Goal: Task Accomplishment & Management: Manage account settings

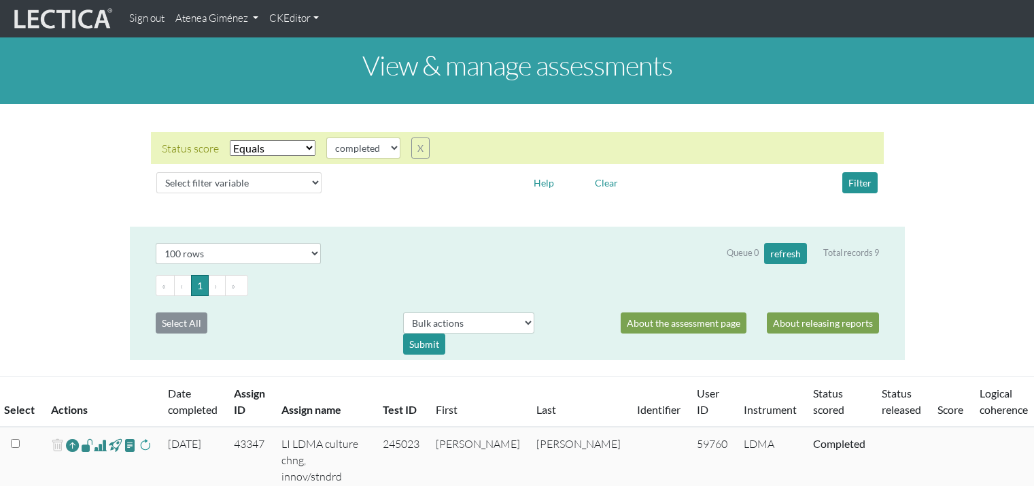
select select "100"
click at [220, 6] on link "Atenea Giménez" at bounding box center [217, 18] width 94 height 27
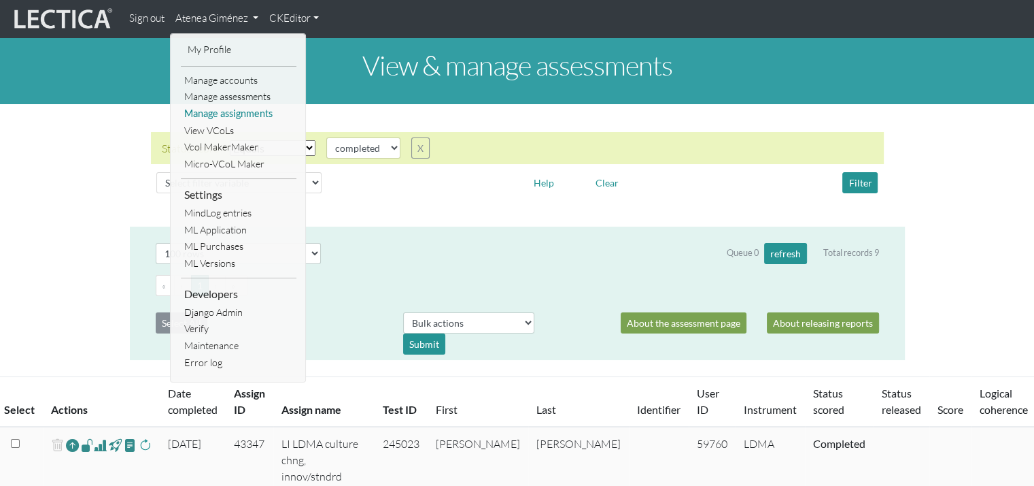
click at [237, 119] on link "Manage assignments" at bounding box center [239, 113] width 116 height 17
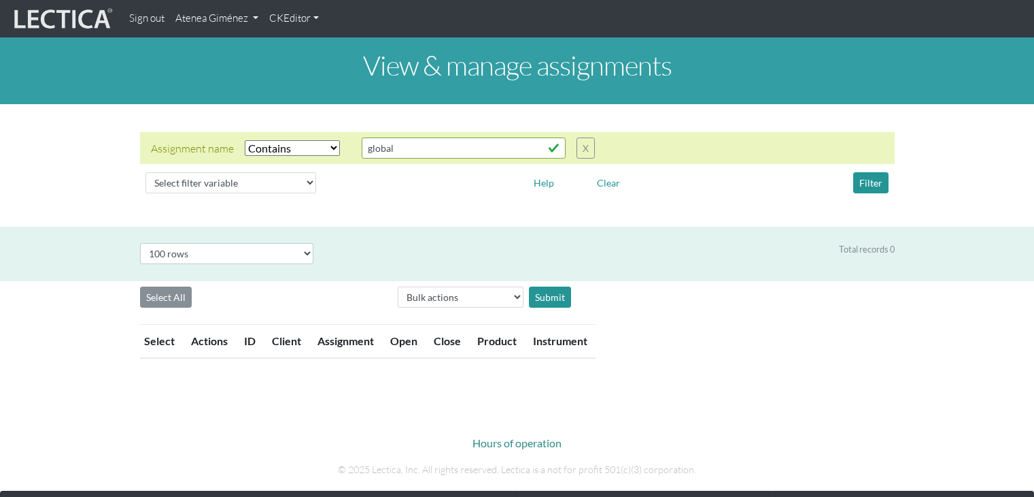
select select "icontains"
select select "100"
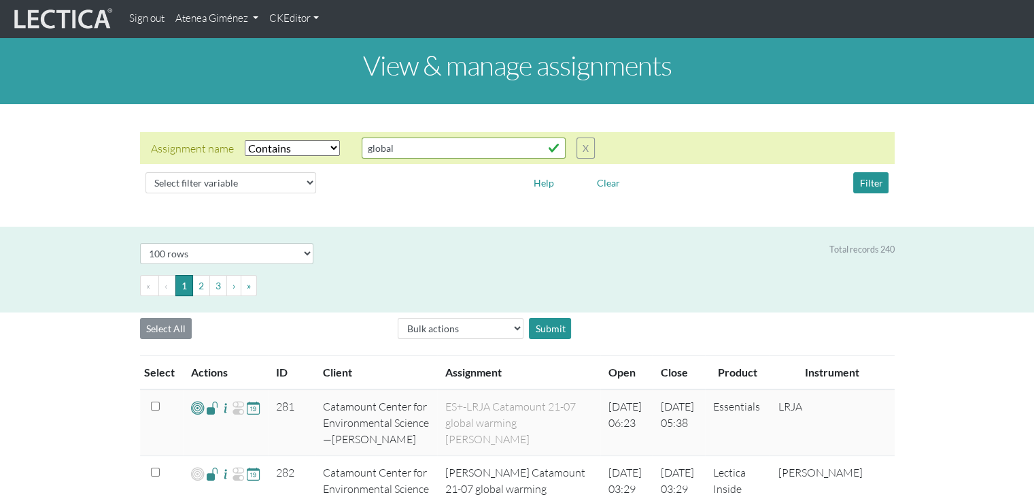
click at [261, 302] on div "« ‹ 1 2 3 › »" at bounding box center [517, 291] width 775 height 32
click at [573, 150] on div "Assignment name Select filter Equals Does not equal Contains Does not contain S…" at bounding box center [373, 147] width 444 height 21
click at [579, 152] on button "X" at bounding box center [586, 147] width 18 height 21
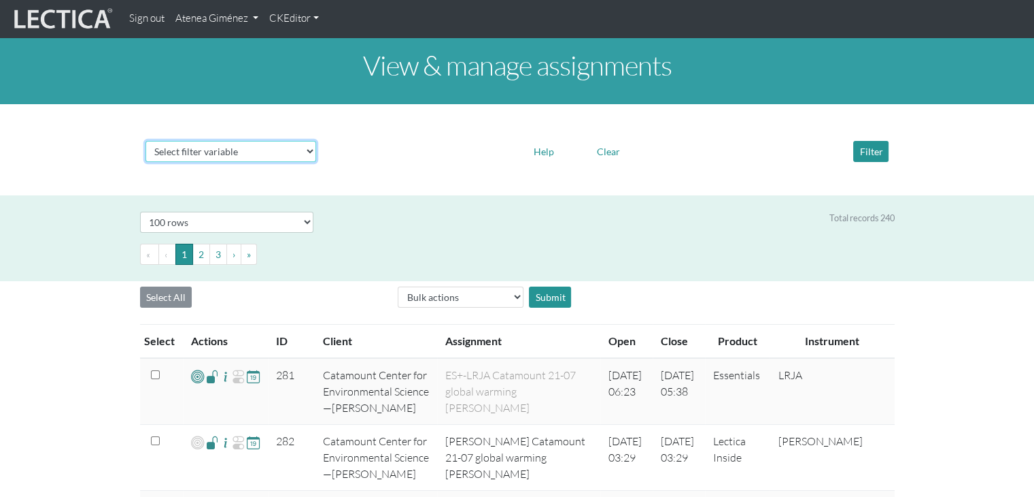
click at [205, 152] on select "Select filter variable Assignment name Assignment ID Client name Date open Date…" at bounding box center [231, 151] width 171 height 21
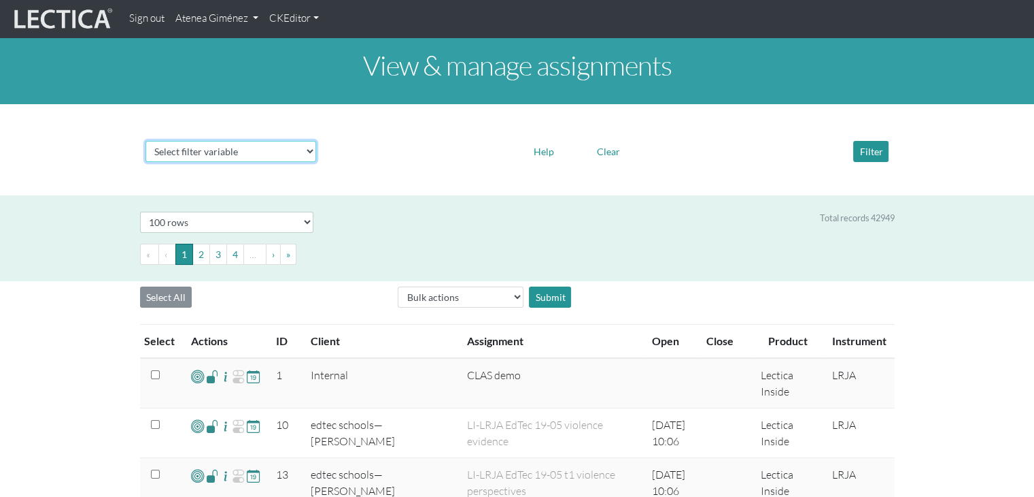
select select "product__name"
click at [146, 162] on select "Select filter variable Assignment name Assignment ID Client name Date open Date…" at bounding box center [231, 151] width 171 height 21
select select
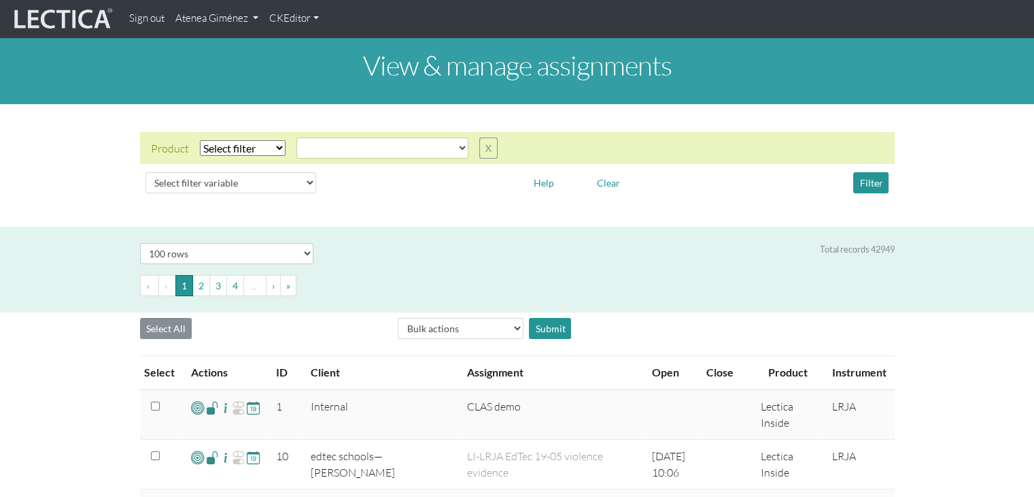
click at [270, 144] on select "Select filter Equals Does not equal" at bounding box center [243, 148] width 86 height 16
select select "iexact"
click at [200, 140] on select "Select filter Equals Does not equal" at bounding box center [243, 148] width 86 height 16
click at [326, 150] on select "CLAS Demo Essentials Essentials+ Essentials++ Essentials + Interview Essentials…" at bounding box center [383, 147] width 172 height 21
select select "MindLog for Adults Reflections"
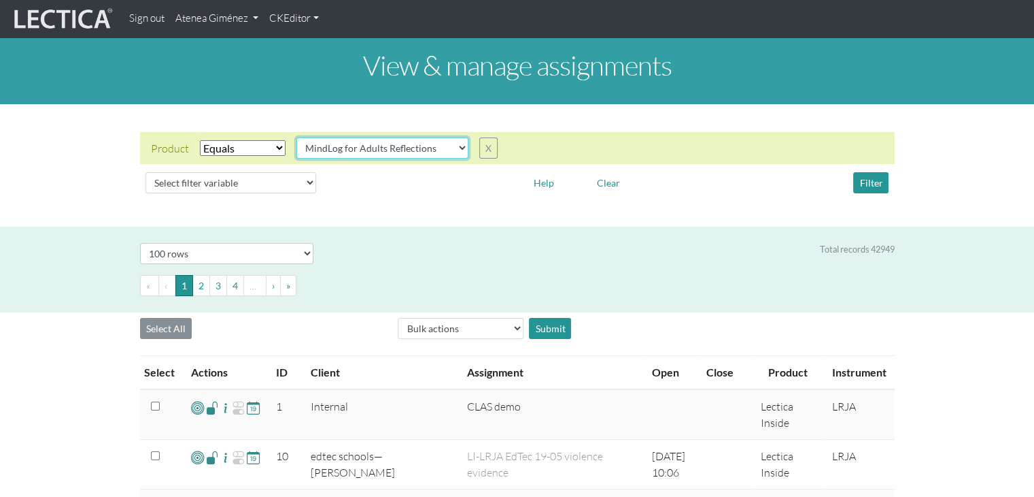
click at [297, 137] on select "CLAS Demo Essentials Essentials+ Essentials++ Essentials + Interview Essentials…" at bounding box center [383, 147] width 172 height 21
click at [881, 186] on button "Filter" at bounding box center [871, 182] width 35 height 21
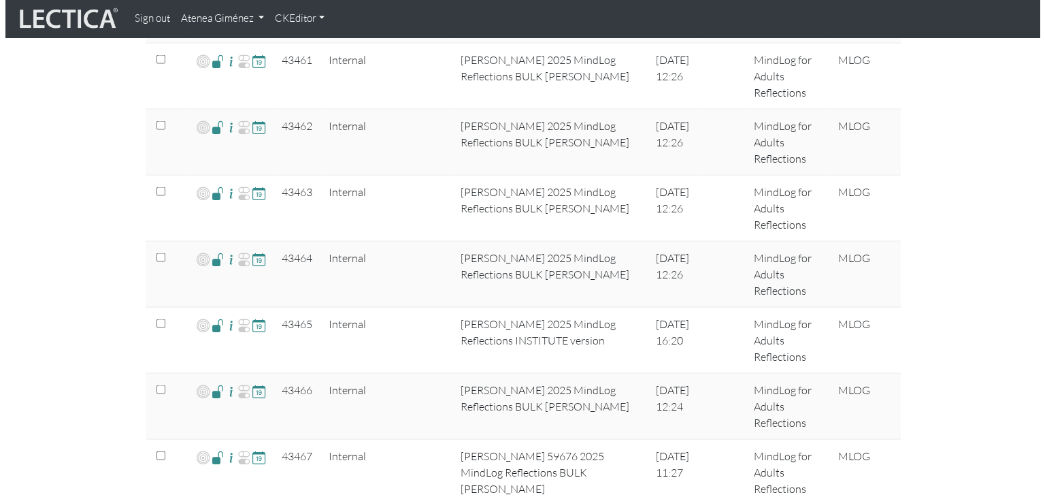
scroll to position [2786, 0]
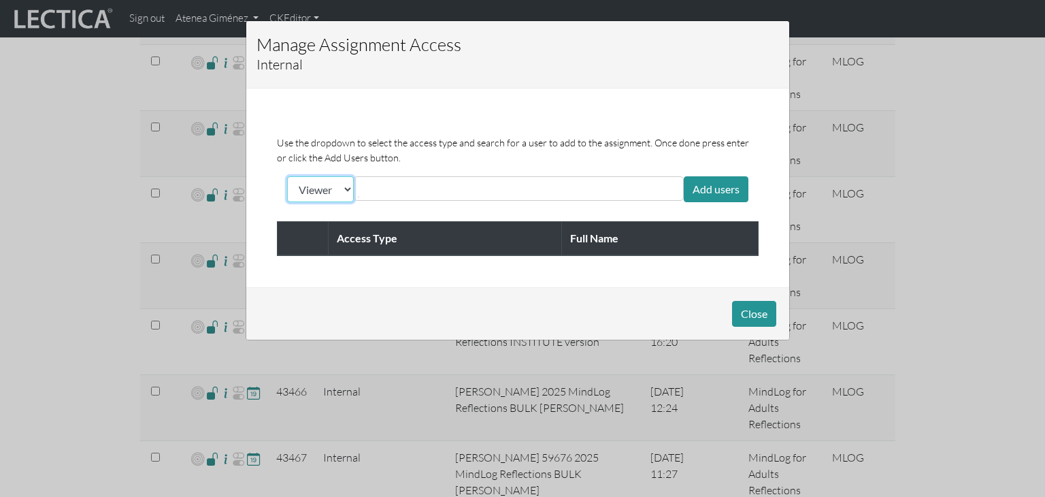
click at [340, 187] on select "Viewer Limited Client" at bounding box center [320, 189] width 67 height 26
select select "client"
click at [287, 176] on select "Viewer Limited Client" at bounding box center [320, 189] width 67 height 26
click at [383, 190] on input "text" at bounding box center [418, 188] width 121 height 16
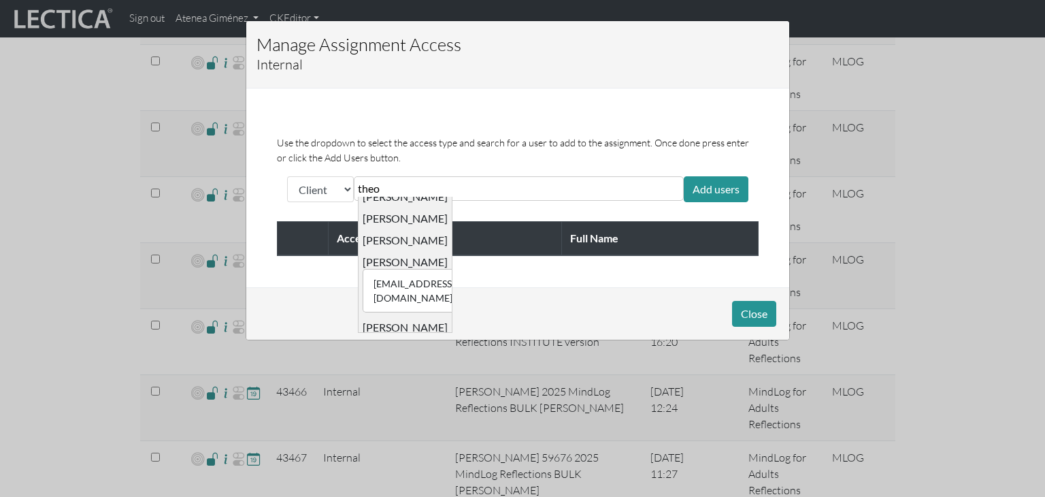
scroll to position [67, 0]
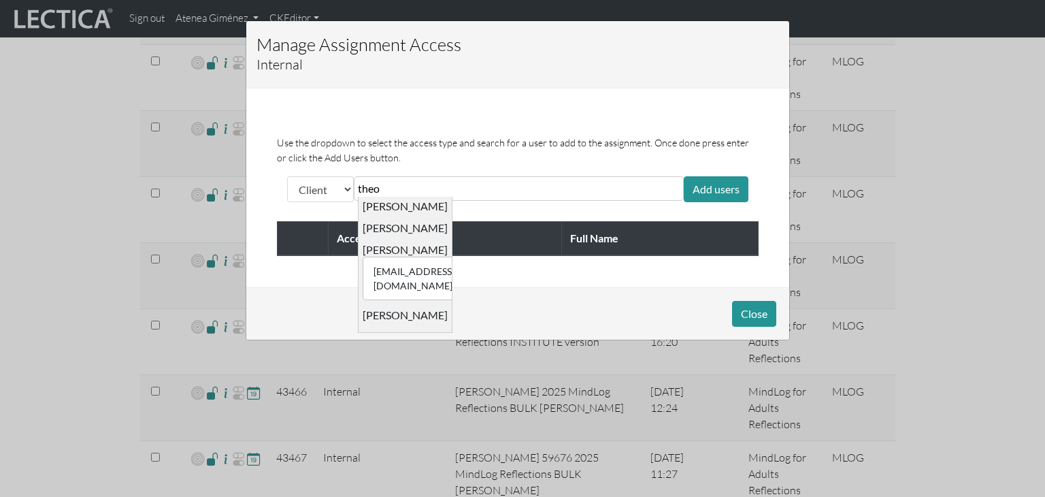
type input "theo"
click at [396, 244] on div "[EMAIL_ADDRESS][DOMAIN_NAME] [PERSON_NAME]" at bounding box center [405, 250] width 85 height 14
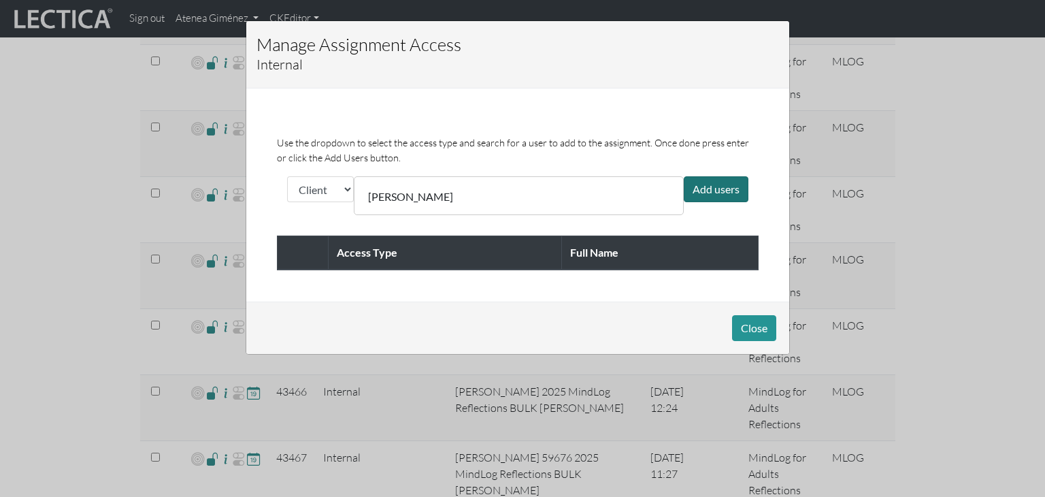
click at [696, 192] on div "Add users" at bounding box center [716, 189] width 65 height 26
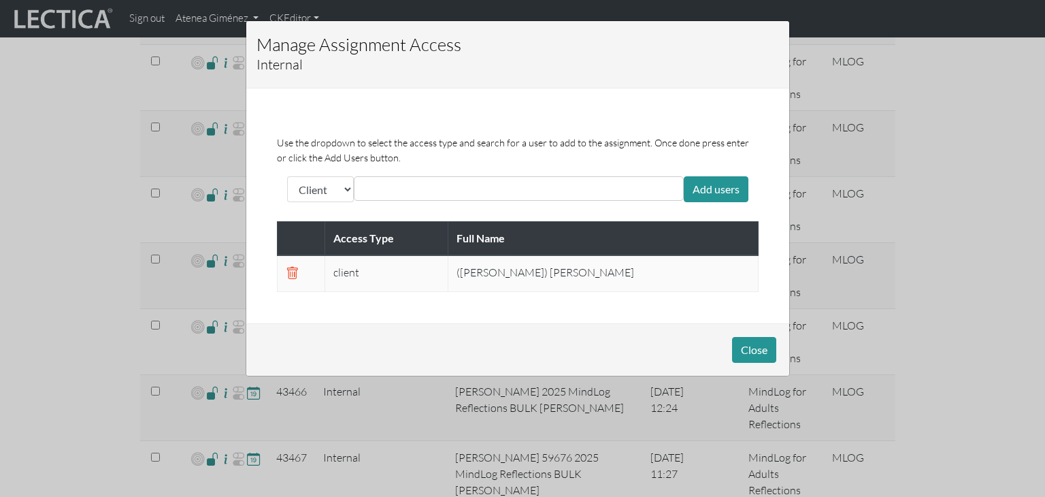
click at [422, 186] on input "text" at bounding box center [418, 188] width 121 height 16
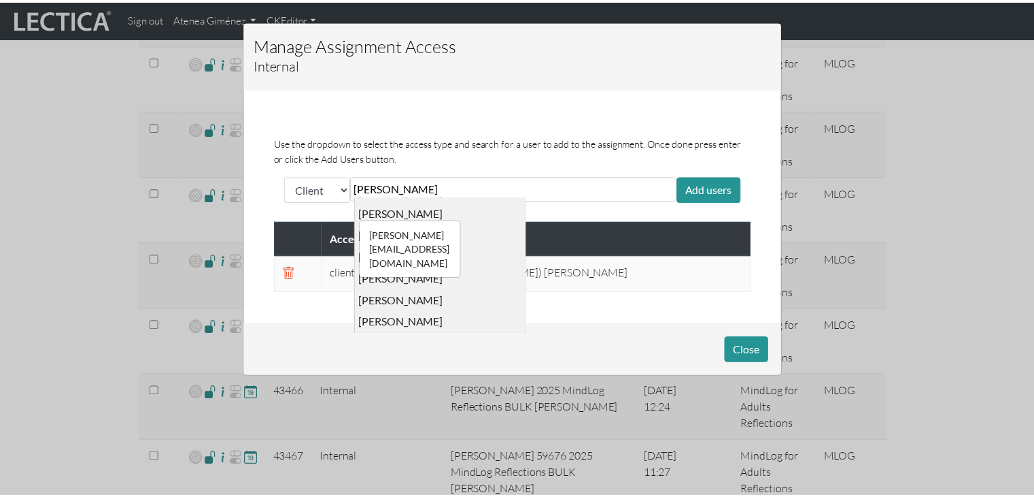
scroll to position [0, 0]
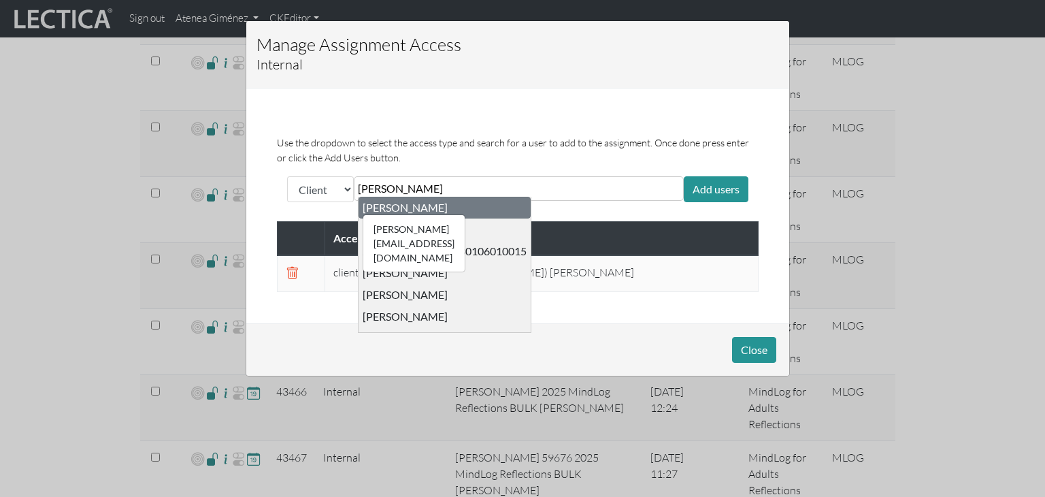
type input "[PERSON_NAME]"
click at [403, 207] on div "[PERSON_NAME][EMAIL_ADDRESS][DOMAIN_NAME] [PERSON_NAME]" at bounding box center [405, 208] width 85 height 14
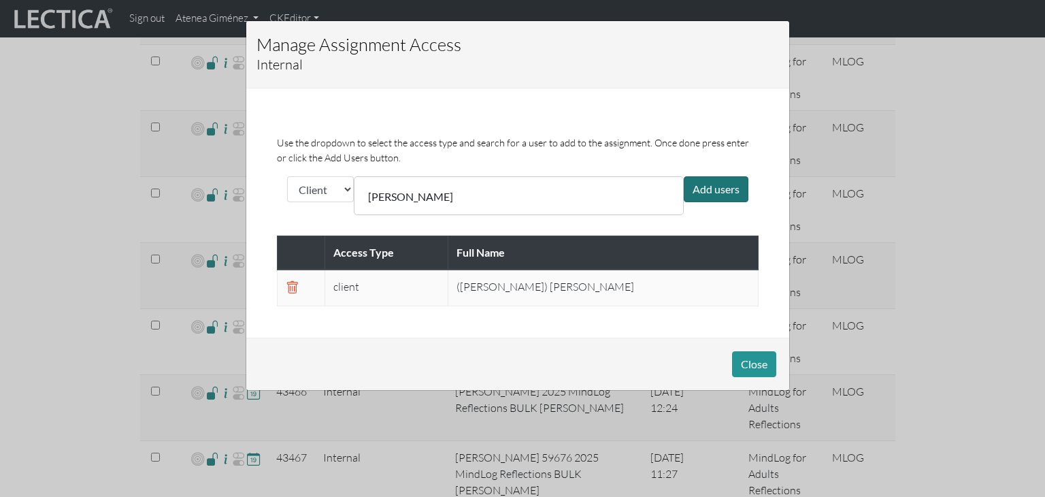
click at [705, 188] on div "Add users" at bounding box center [716, 189] width 65 height 26
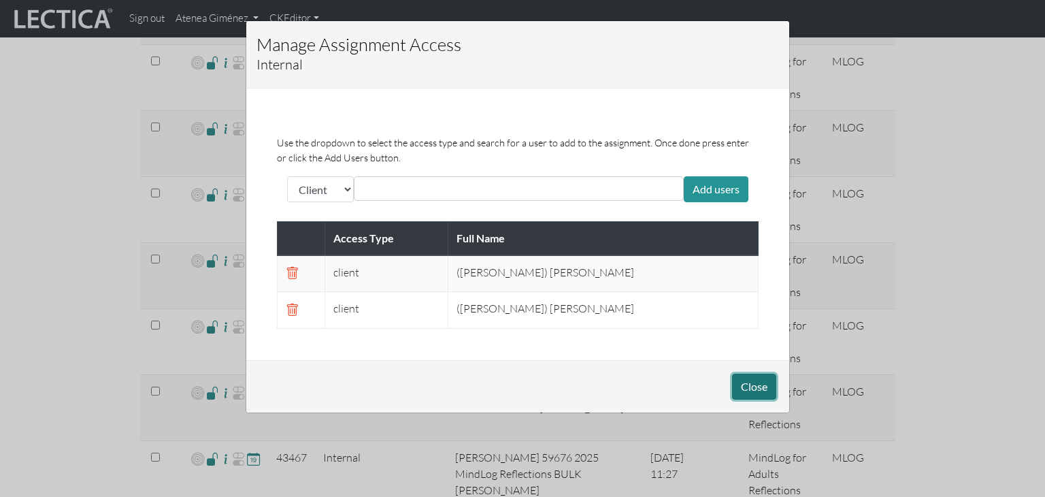
click at [752, 388] on button "Close" at bounding box center [754, 386] width 44 height 26
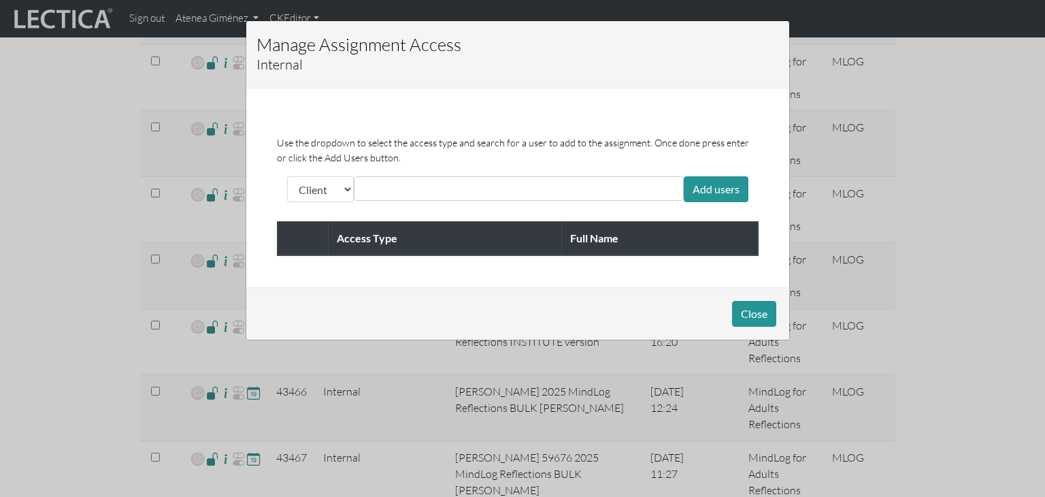
click at [359, 191] on input "text" at bounding box center [418, 188] width 121 height 16
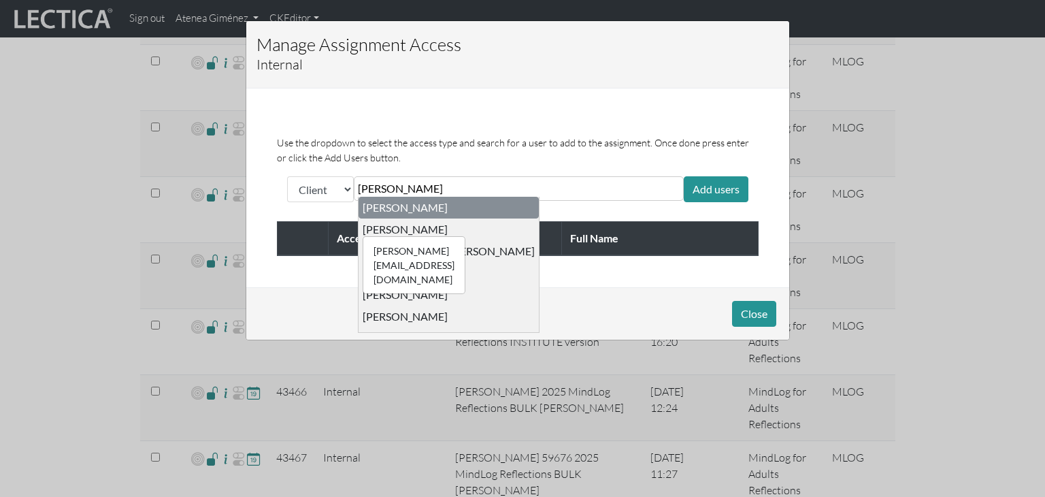
type input "[PERSON_NAME]"
click at [414, 225] on div "[PERSON_NAME][EMAIL_ADDRESS][DOMAIN_NAME] [PERSON_NAME]" at bounding box center [405, 229] width 85 height 14
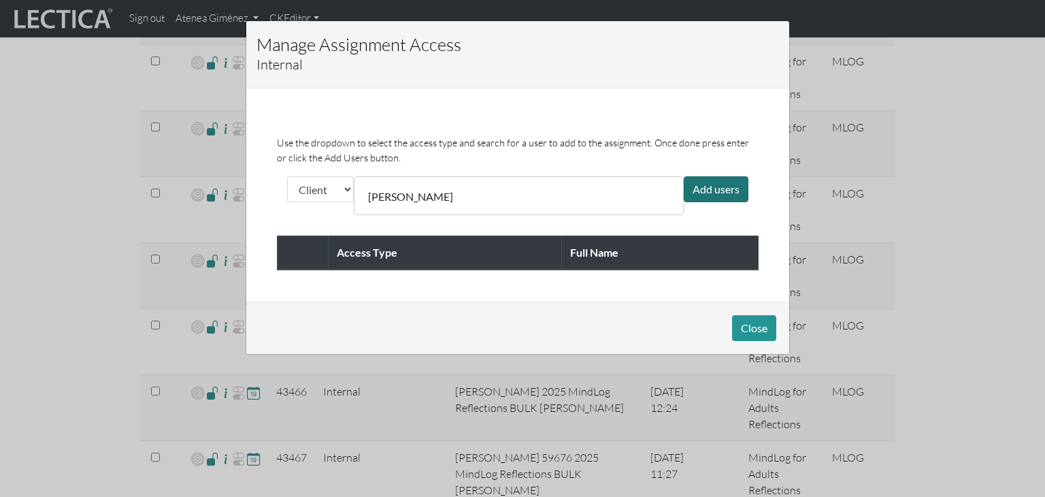
click at [705, 197] on div "Add users" at bounding box center [716, 189] width 65 height 26
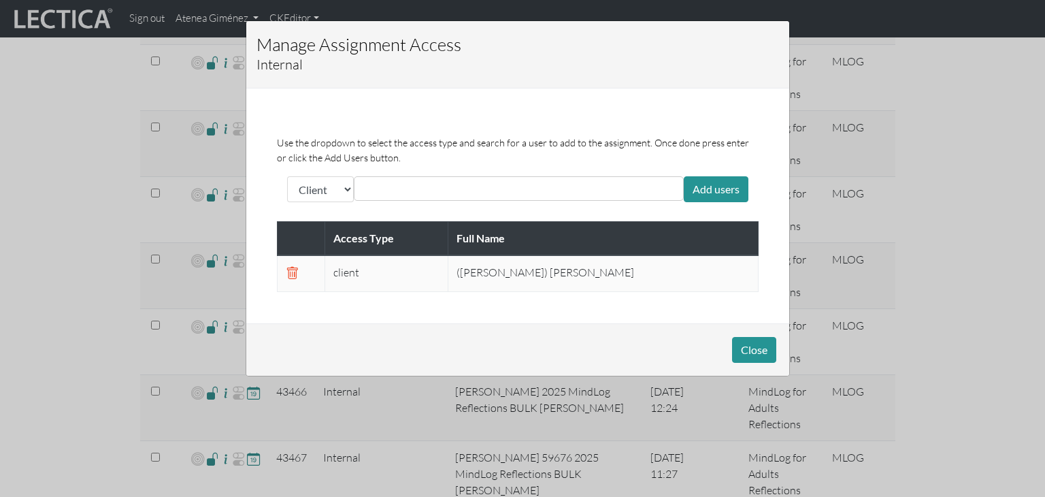
click at [514, 184] on div at bounding box center [519, 188] width 330 height 24
click at [389, 185] on input "text" at bounding box center [418, 188] width 121 height 16
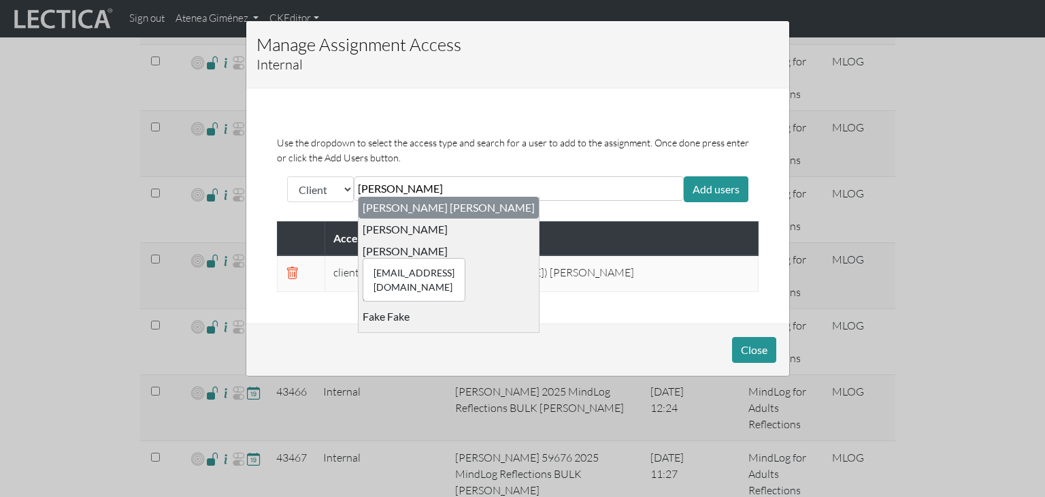
type input "[PERSON_NAME]"
click at [386, 253] on div "[EMAIL_ADDRESS][DOMAIN_NAME] [PERSON_NAME]" at bounding box center [405, 251] width 85 height 14
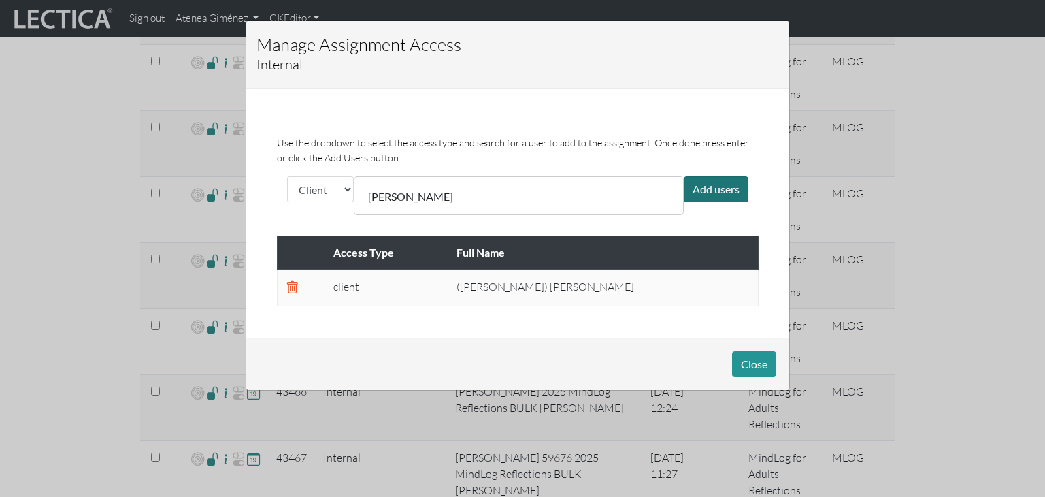
click at [702, 192] on div "Add users" at bounding box center [716, 189] width 65 height 26
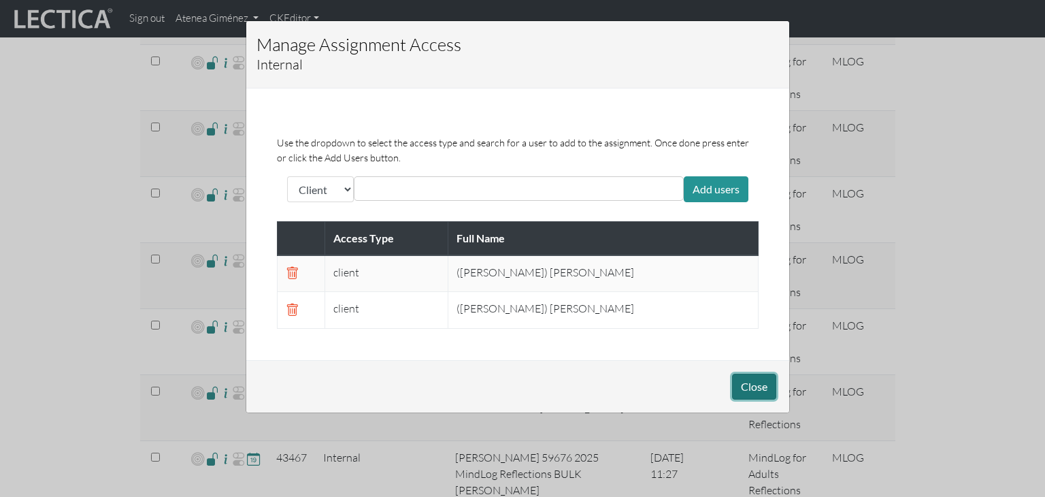
click at [735, 386] on button "Close" at bounding box center [754, 386] width 44 height 26
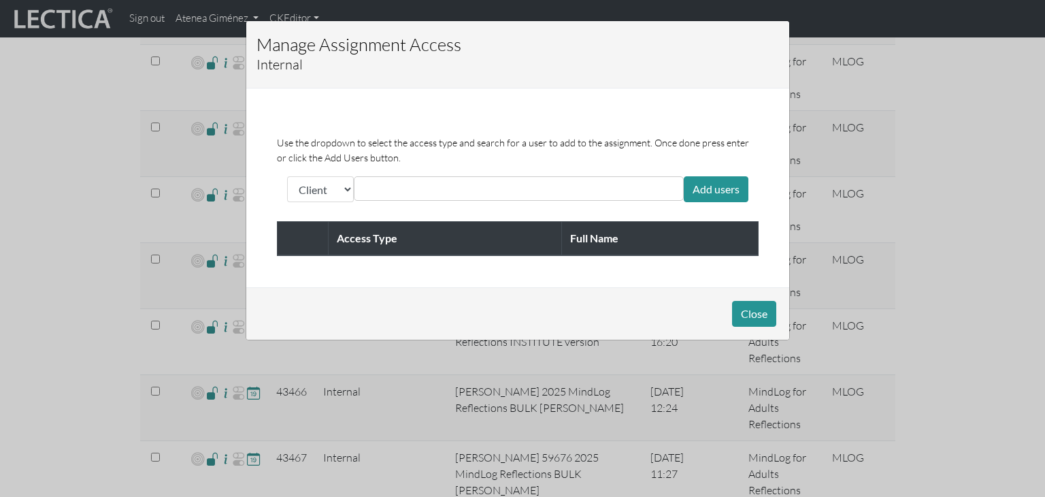
click at [377, 181] on input "text" at bounding box center [418, 188] width 121 height 16
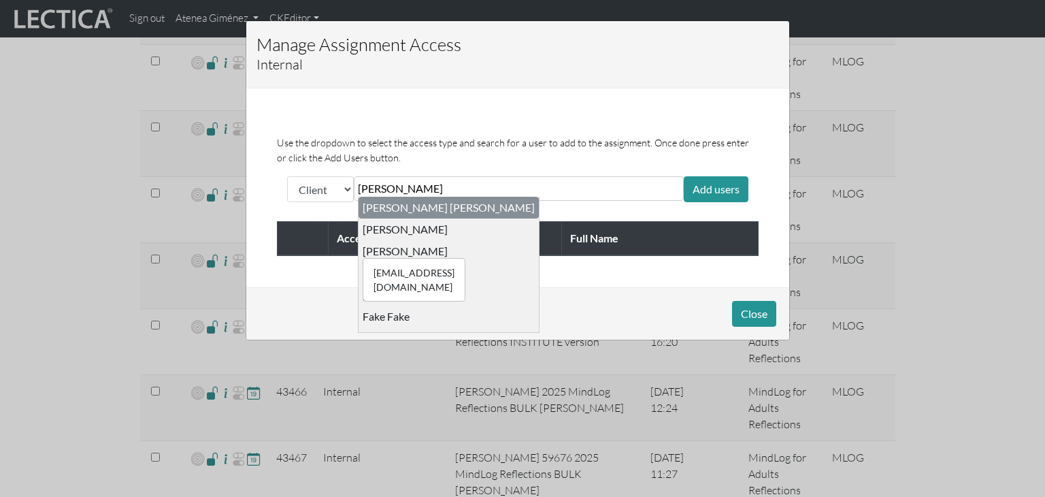
type input "[PERSON_NAME]"
click at [375, 253] on div "[EMAIL_ADDRESS][DOMAIN_NAME] [PERSON_NAME]" at bounding box center [405, 251] width 85 height 14
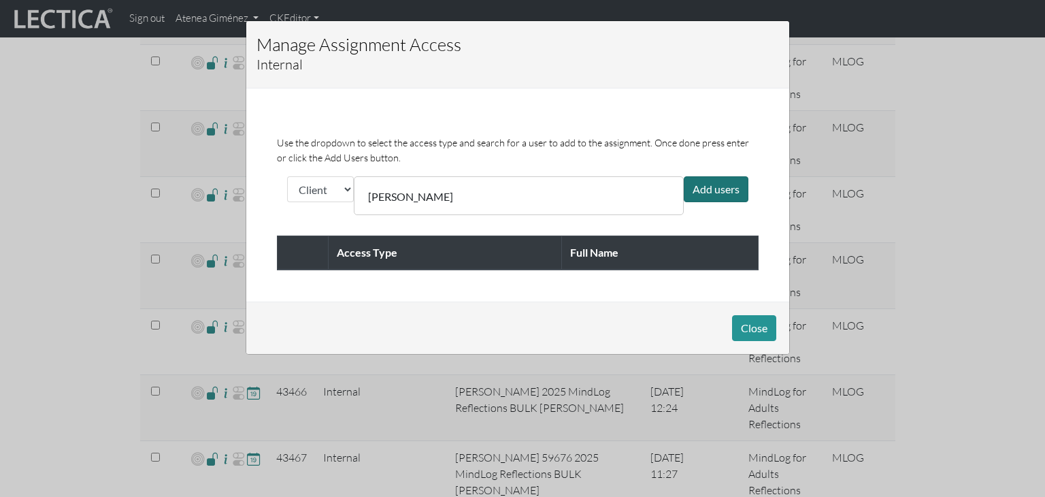
click at [731, 186] on div "Add users" at bounding box center [716, 189] width 65 height 26
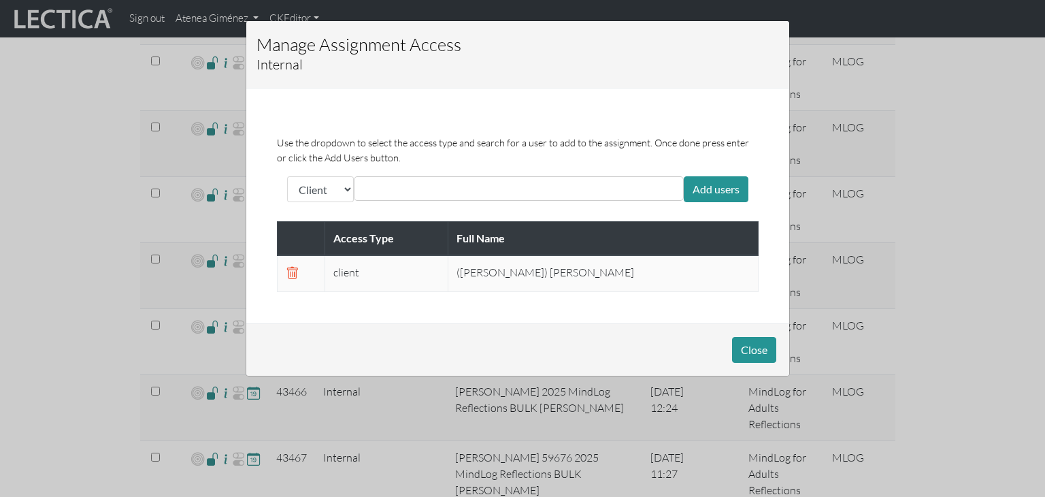
click at [520, 181] on div at bounding box center [519, 188] width 330 height 24
click at [501, 185] on div at bounding box center [519, 188] width 330 height 24
click at [450, 189] on input "text" at bounding box center [418, 188] width 121 height 16
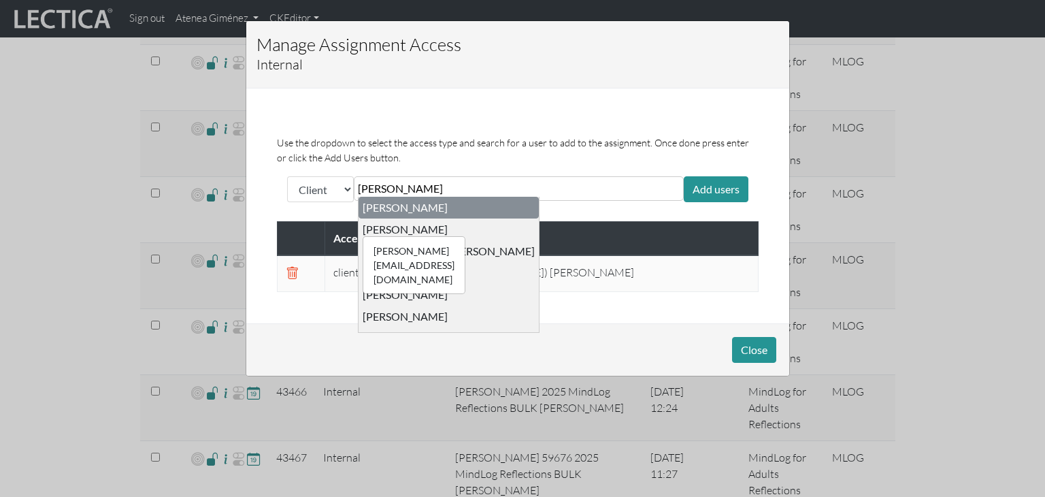
type input "[PERSON_NAME]"
click at [389, 228] on div "[PERSON_NAME][EMAIL_ADDRESS][DOMAIN_NAME] [PERSON_NAME]" at bounding box center [405, 229] width 85 height 14
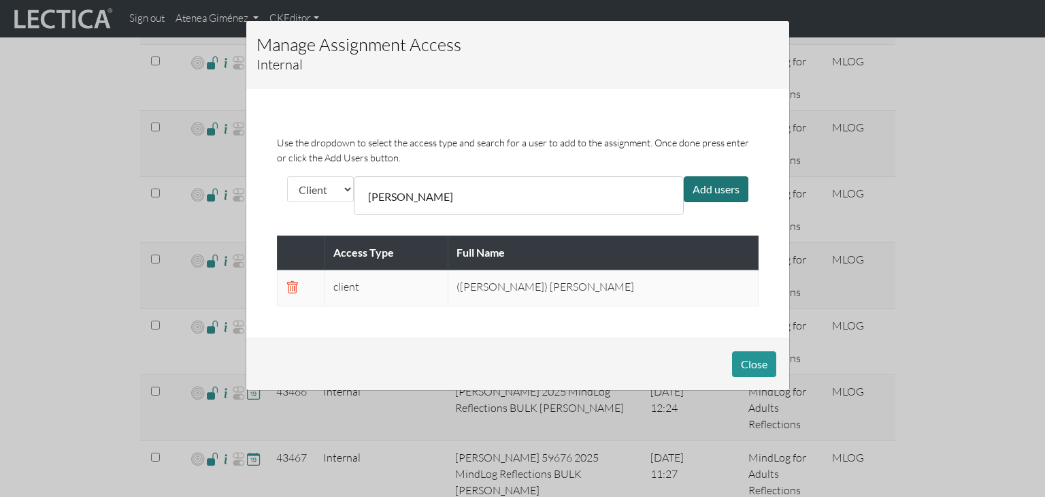
click at [718, 191] on div "Add users" at bounding box center [716, 189] width 65 height 26
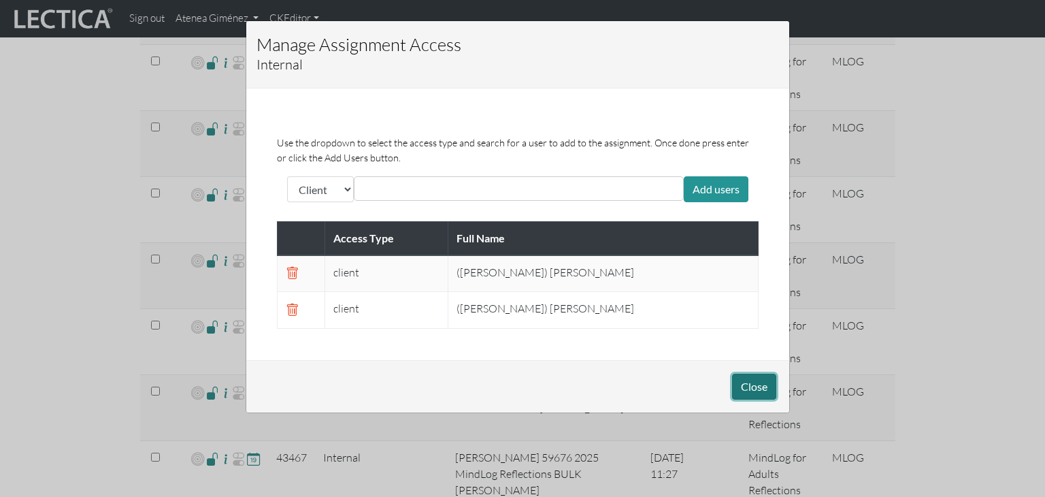
click at [751, 386] on button "Close" at bounding box center [754, 386] width 44 height 26
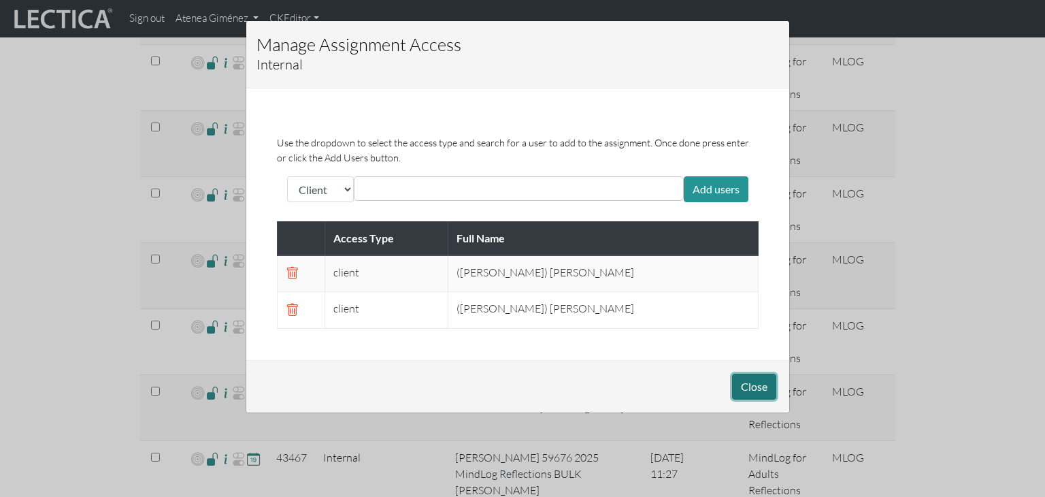
click at [748, 381] on button "Close" at bounding box center [754, 386] width 44 height 26
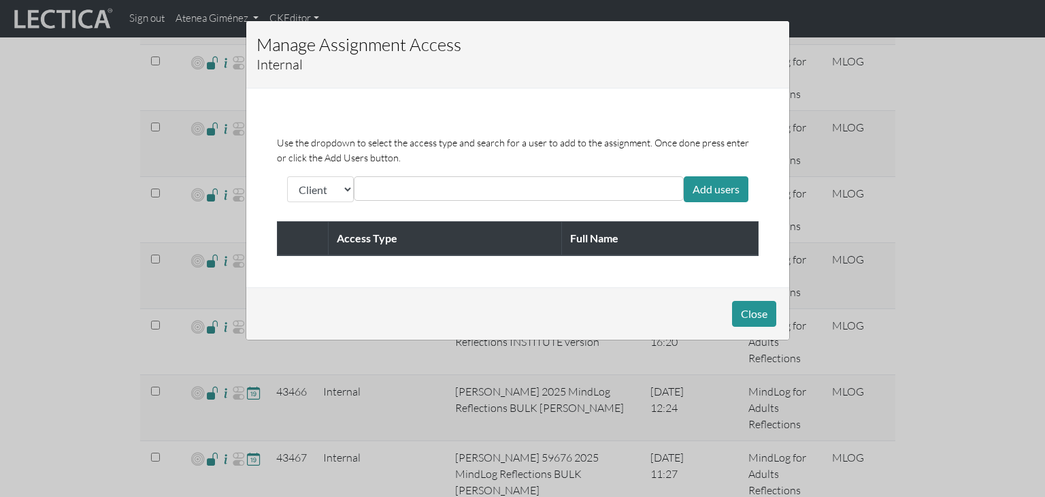
click at [417, 190] on input "text" at bounding box center [418, 188] width 121 height 16
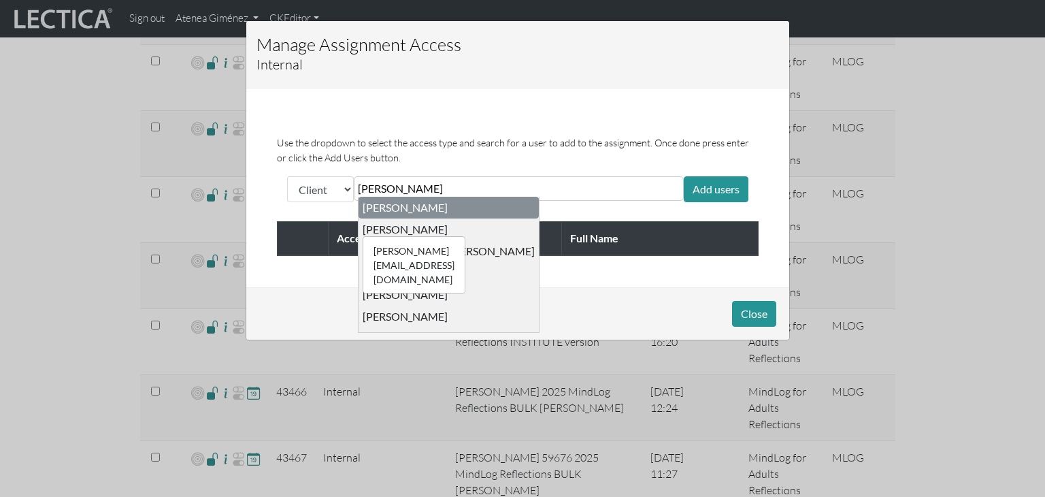
type input "[PERSON_NAME]"
click at [391, 225] on div "[PERSON_NAME][EMAIL_ADDRESS][DOMAIN_NAME] [PERSON_NAME]" at bounding box center [405, 229] width 85 height 14
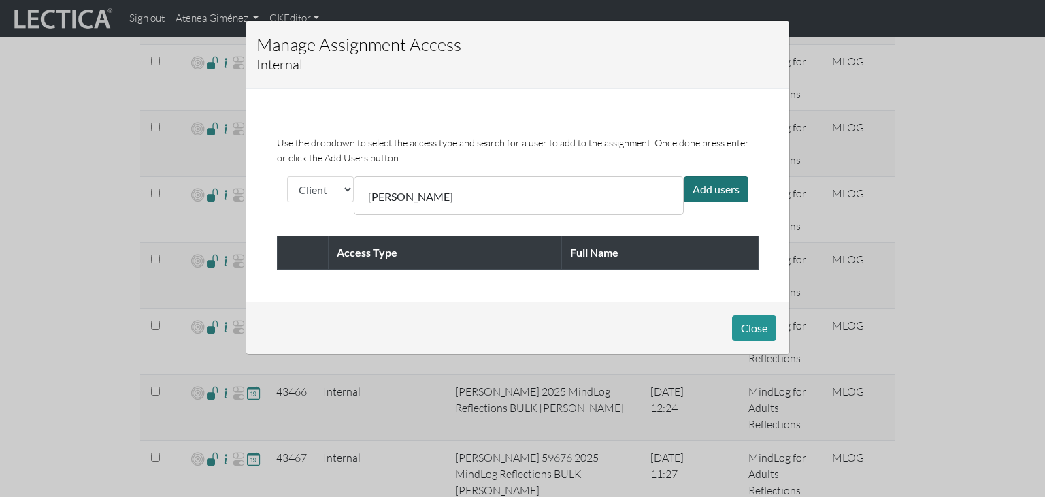
click at [718, 184] on div "Add users" at bounding box center [716, 189] width 65 height 26
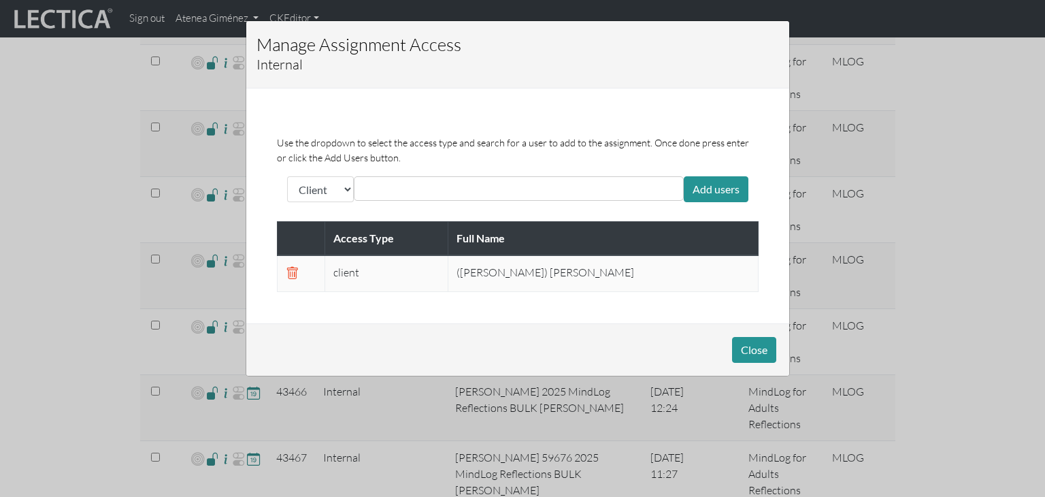
click at [422, 186] on input "text" at bounding box center [418, 188] width 121 height 16
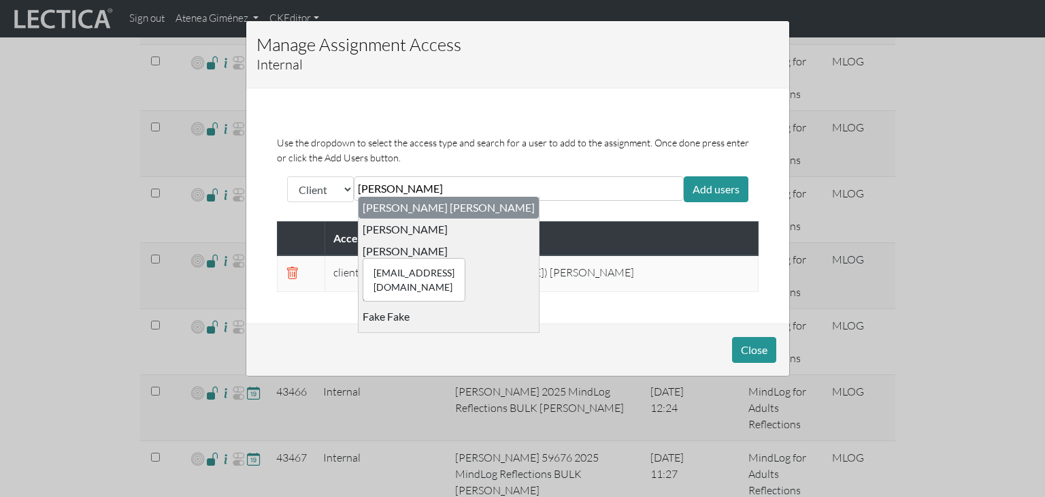
type input "[PERSON_NAME]"
click at [392, 254] on div "[EMAIL_ADDRESS][DOMAIN_NAME] [PERSON_NAME]" at bounding box center [405, 251] width 85 height 14
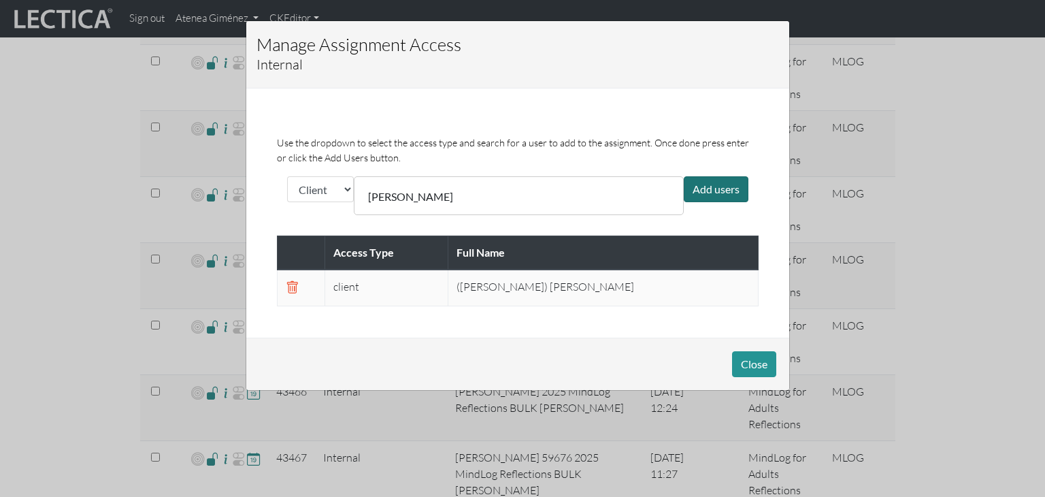
click at [726, 192] on div "Add users" at bounding box center [716, 189] width 65 height 26
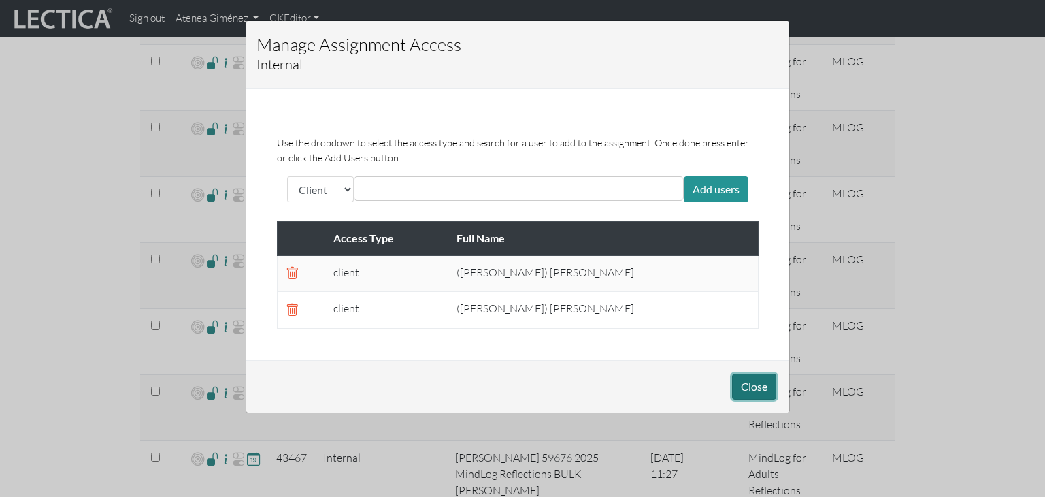
click at [750, 387] on button "Close" at bounding box center [754, 386] width 44 height 26
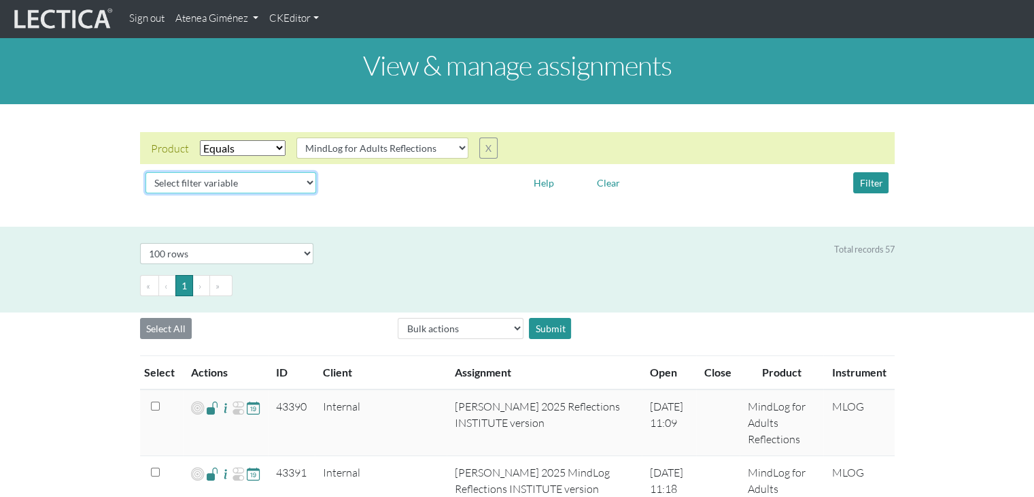
click at [241, 183] on select "Select filter variable Assignment name Assignment ID Client name Date open Date…" at bounding box center [231, 182] width 171 height 21
select select "name"
click at [146, 193] on select "Select filter variable Assignment name Assignment ID Client name Date open Date…" at bounding box center [231, 182] width 171 height 21
select select
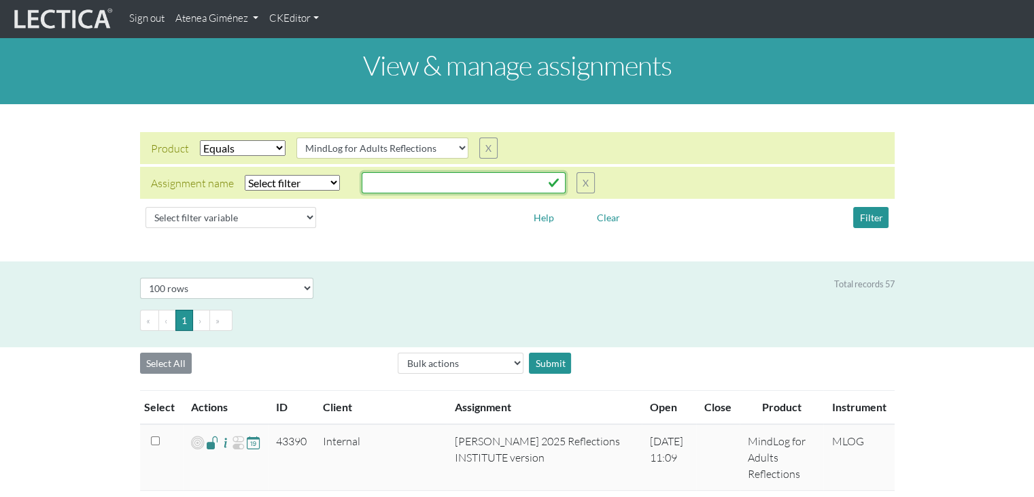
click at [394, 180] on input "text" at bounding box center [464, 182] width 204 height 21
type input "[PERSON_NAME]"
click at [324, 182] on select "Select filter Equals Does not equal Contains Does not contain Starts with Ends …" at bounding box center [292, 183] width 95 height 16
select select "icontains"
click at [245, 175] on select "Select filter Equals Does not equal Contains Does not contain Starts with Ends …" at bounding box center [292, 183] width 95 height 16
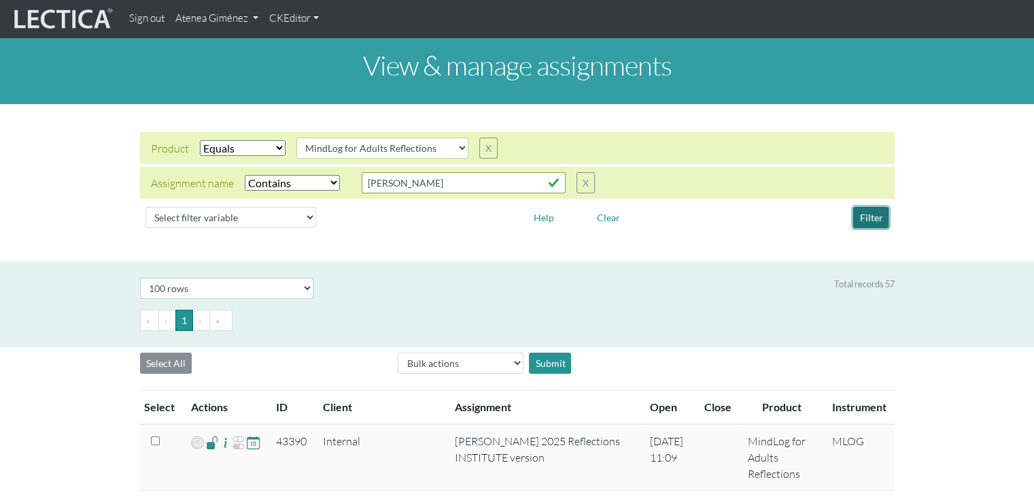
click at [883, 221] on button "Filter" at bounding box center [871, 217] width 35 height 21
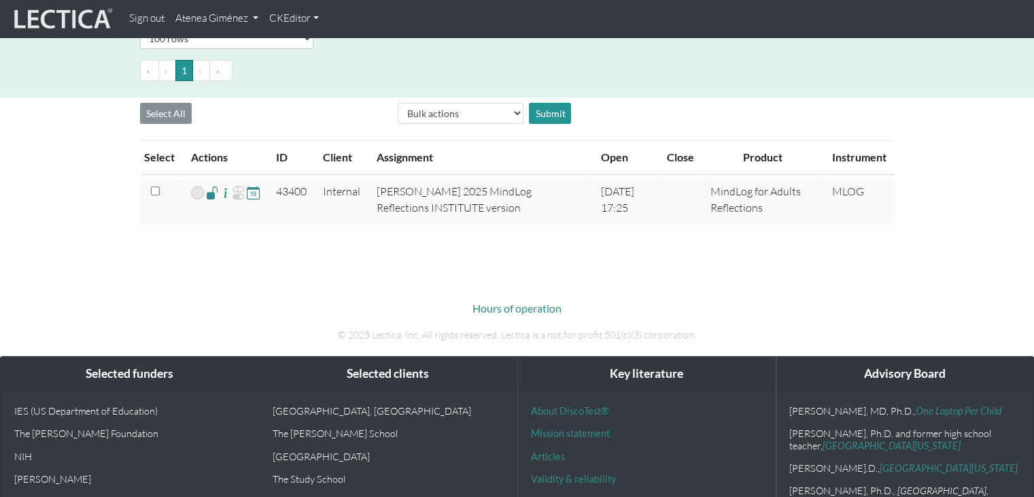
scroll to position [250, 0]
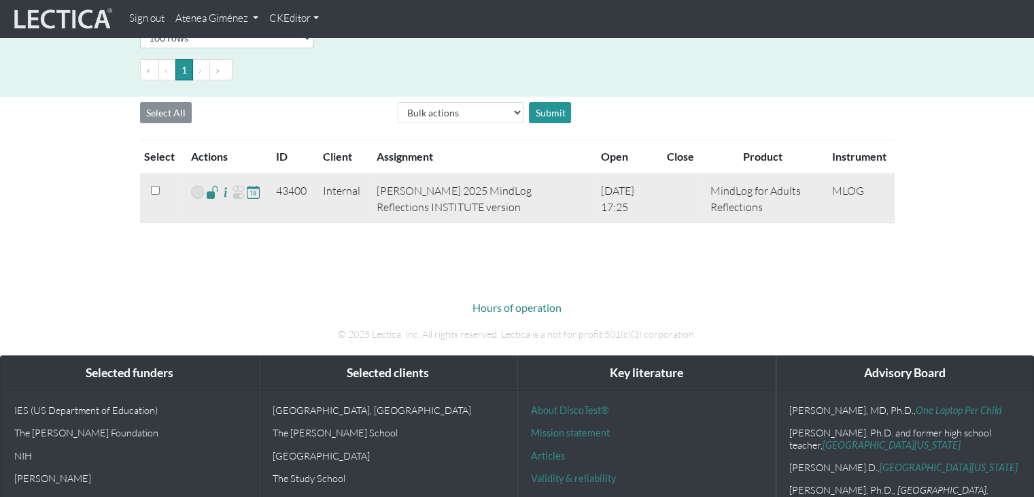
click at [212, 195] on span at bounding box center [212, 192] width 13 height 16
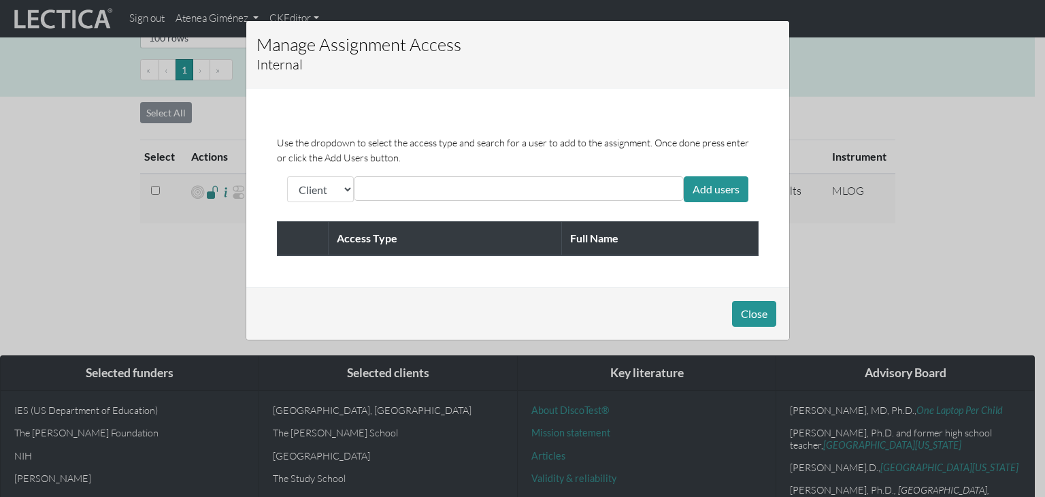
click at [384, 191] on input "text" at bounding box center [418, 188] width 121 height 16
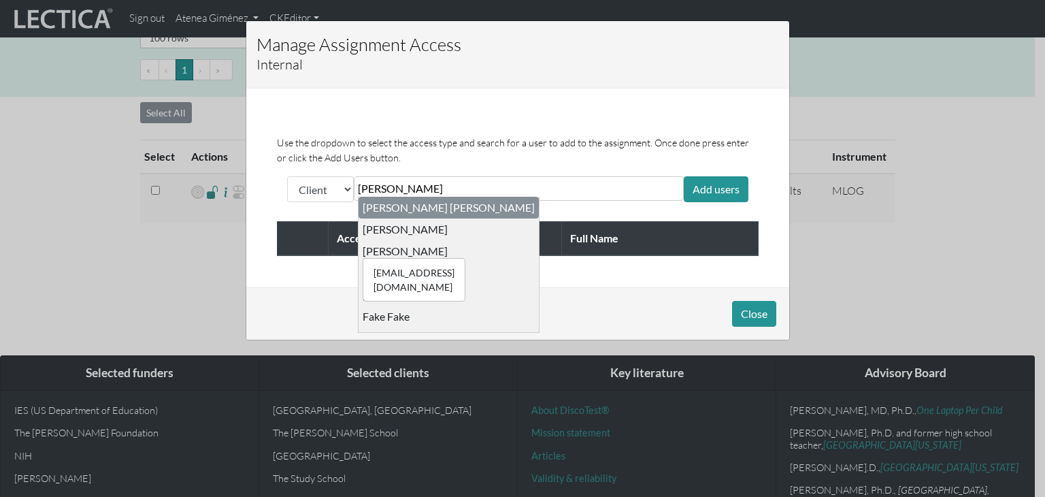
type input "[PERSON_NAME]"
click at [386, 258] on div "[EMAIL_ADDRESS][DOMAIN_NAME]" at bounding box center [414, 280] width 103 height 44
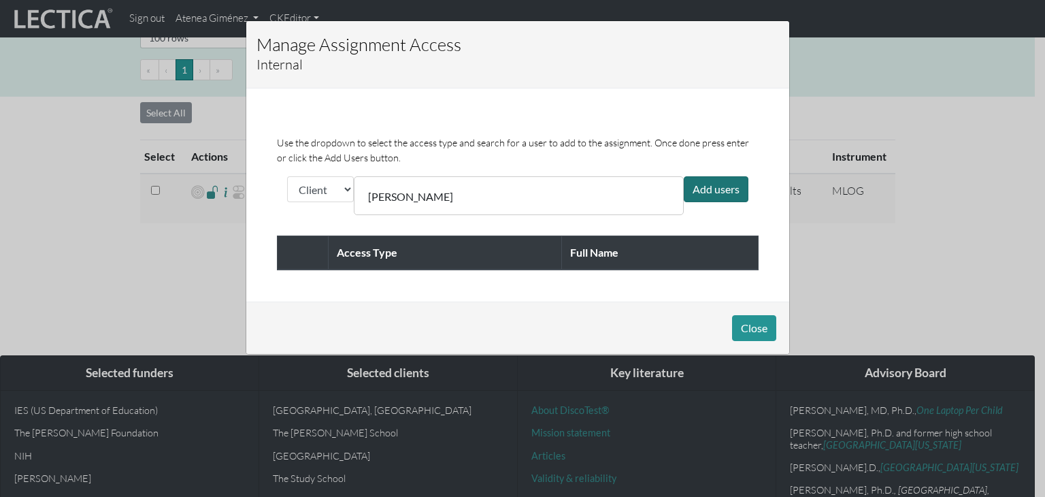
click at [716, 183] on div "Add users" at bounding box center [716, 189] width 65 height 26
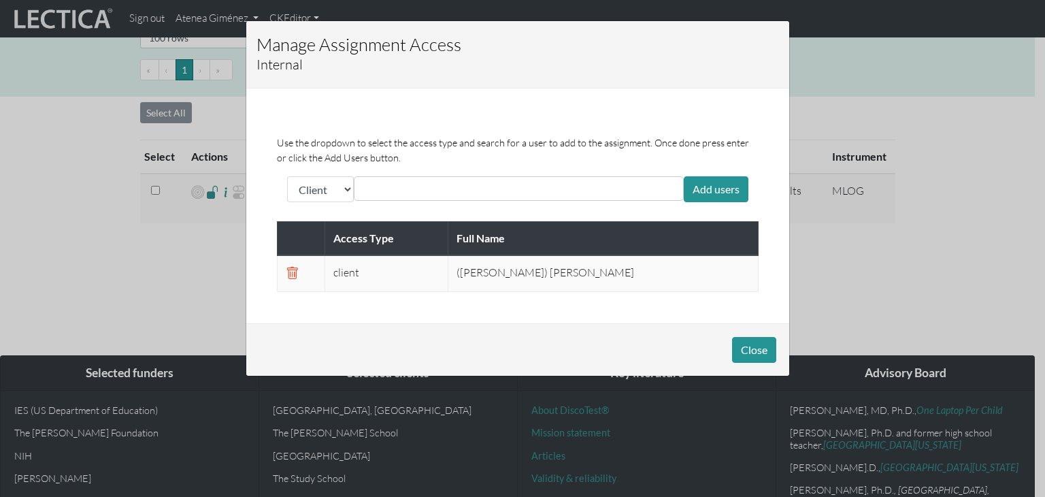
click at [507, 194] on div at bounding box center [519, 188] width 330 height 24
click at [479, 186] on div at bounding box center [519, 188] width 330 height 24
click at [411, 187] on input "text" at bounding box center [418, 188] width 121 height 16
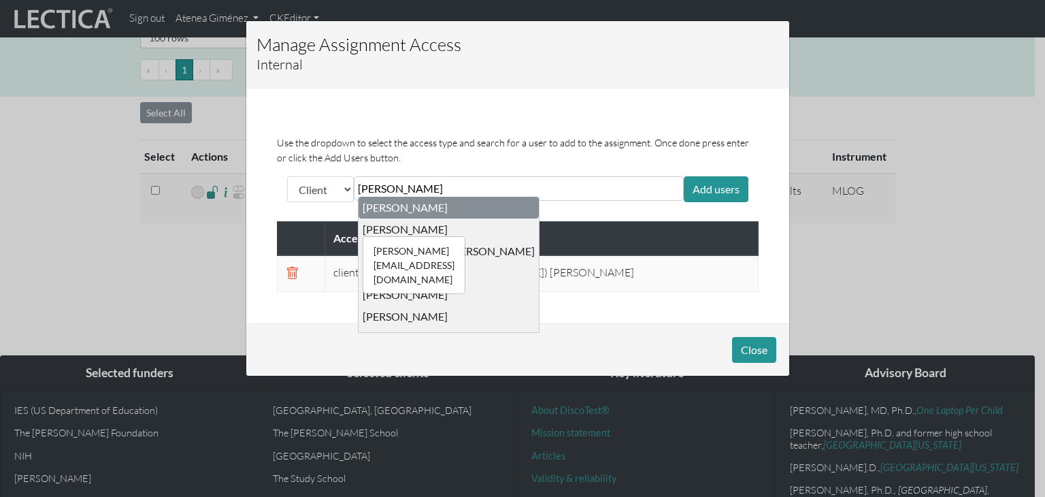
type input "[PERSON_NAME]"
click at [372, 231] on div "[PERSON_NAME][EMAIL_ADDRESS][DOMAIN_NAME] [PERSON_NAME]" at bounding box center [405, 229] width 85 height 14
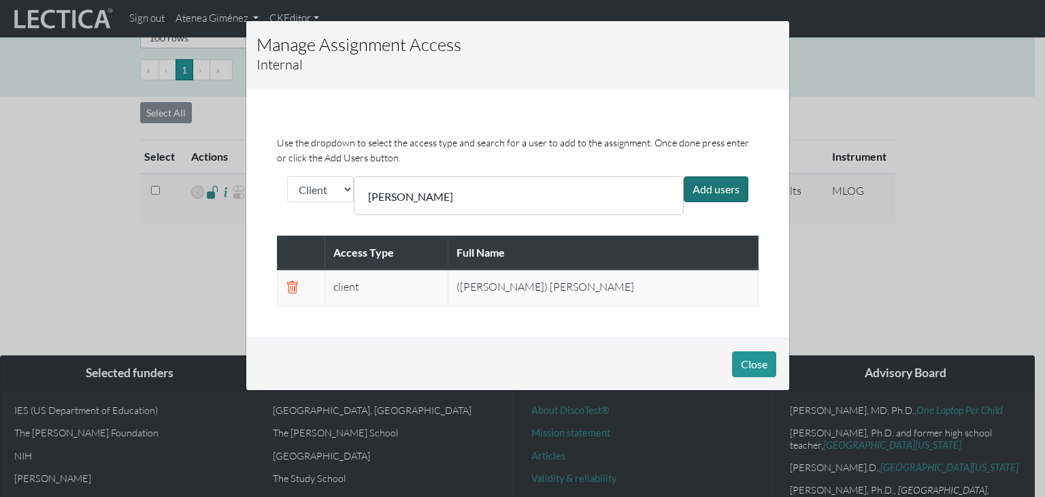
click at [688, 197] on div "Add users" at bounding box center [716, 189] width 65 height 26
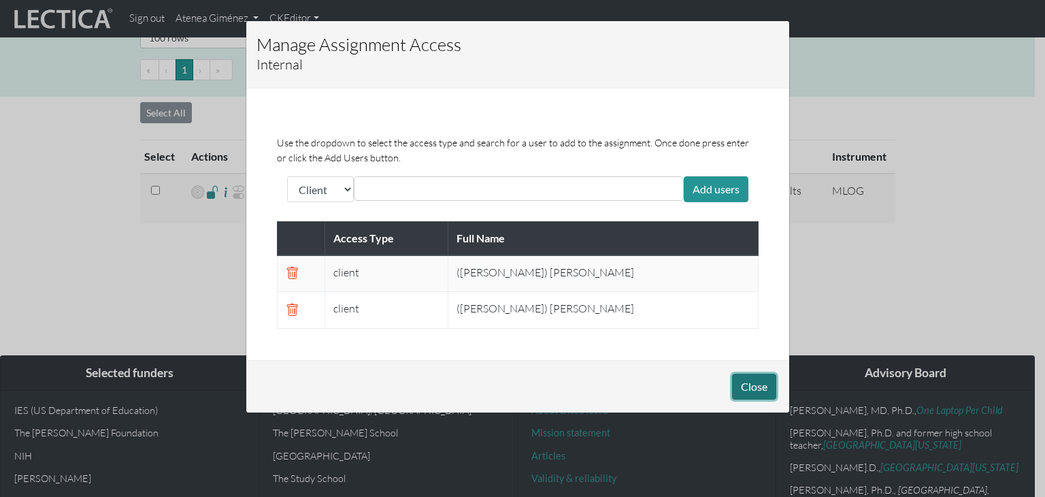
click at [751, 381] on button "Close" at bounding box center [754, 386] width 44 height 26
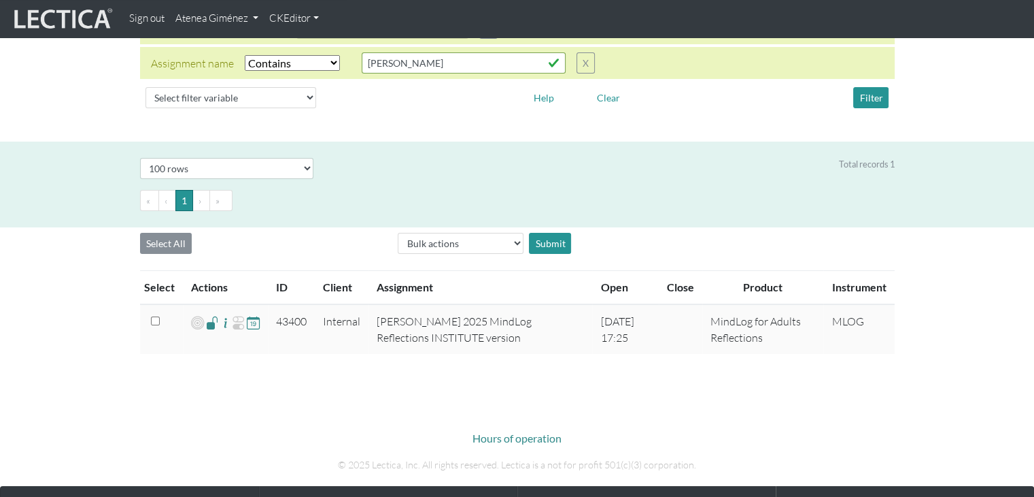
scroll to position [65, 0]
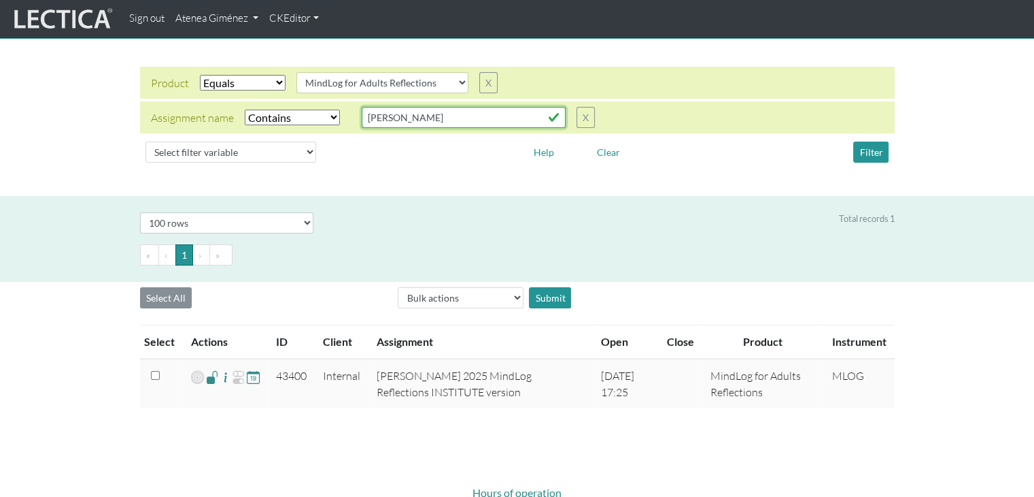
click at [392, 122] on input "[PERSON_NAME]" at bounding box center [464, 117] width 204 height 21
type input "y"
type input "atenea"
click at [862, 148] on button "Filter" at bounding box center [871, 151] width 35 height 21
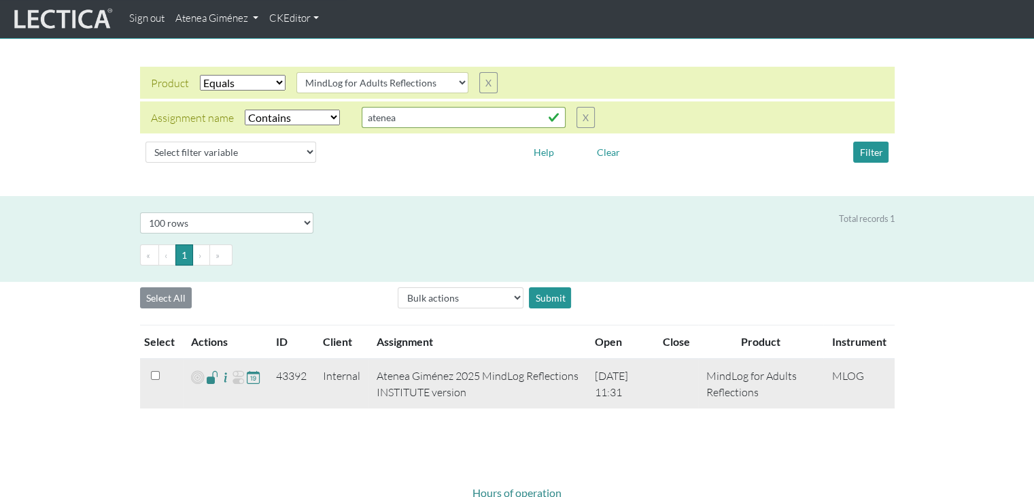
click at [212, 378] on span at bounding box center [212, 377] width 13 height 16
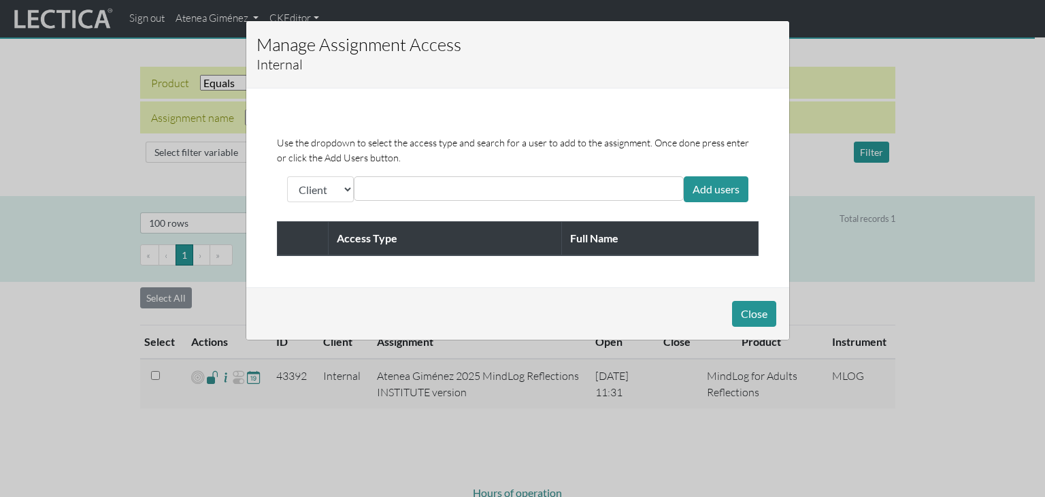
click at [375, 188] on input "text" at bounding box center [418, 188] width 121 height 16
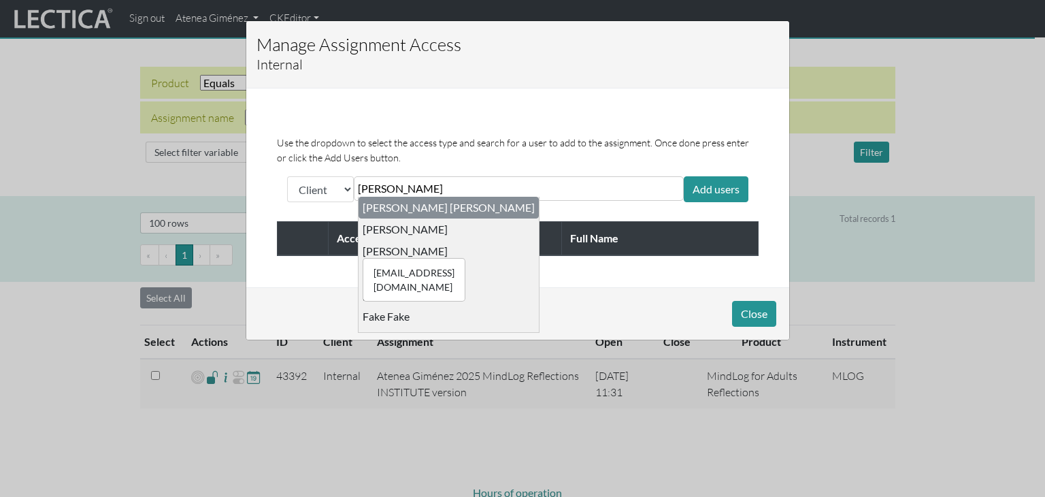
type input "[PERSON_NAME]"
click at [394, 252] on div "[EMAIL_ADDRESS][DOMAIN_NAME] [PERSON_NAME]" at bounding box center [405, 251] width 85 height 14
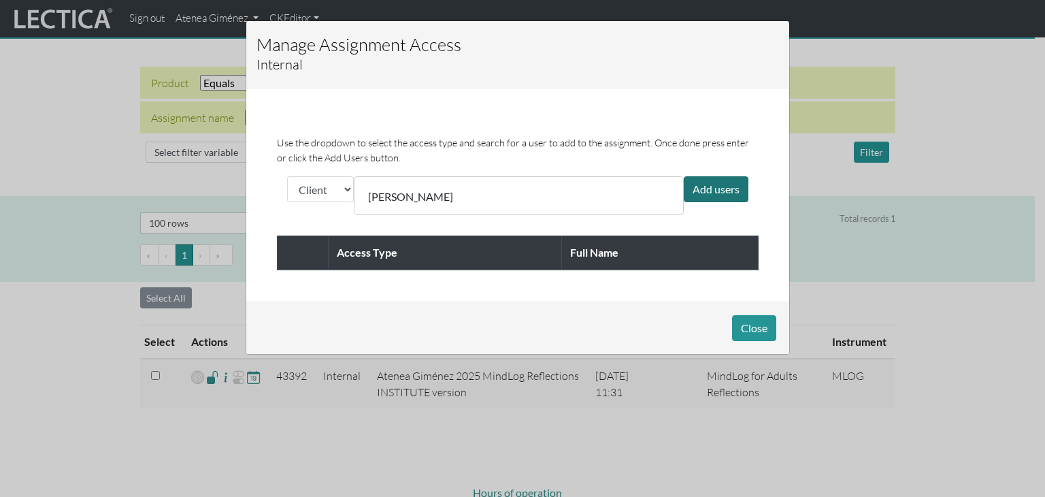
click at [722, 180] on div "Add users" at bounding box center [716, 189] width 65 height 26
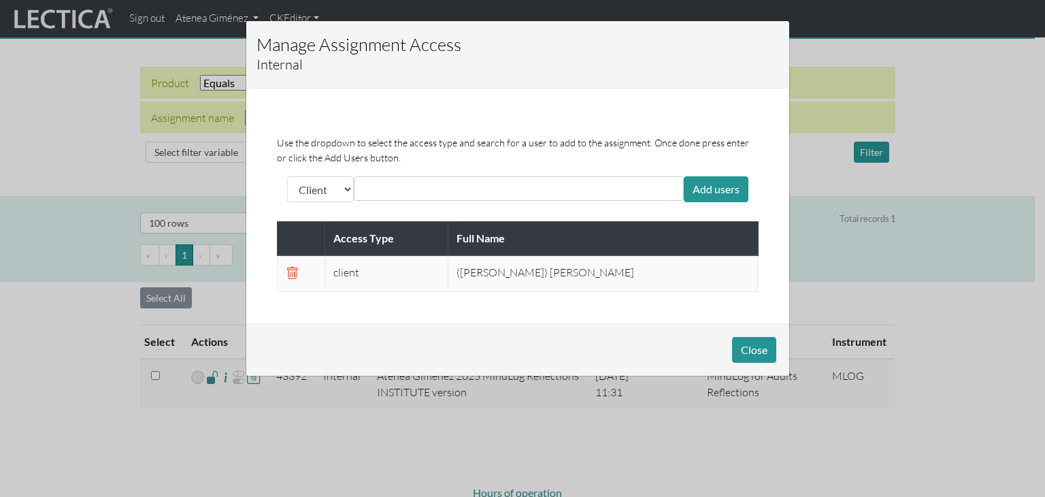
click at [422, 184] on input "text" at bounding box center [418, 188] width 121 height 16
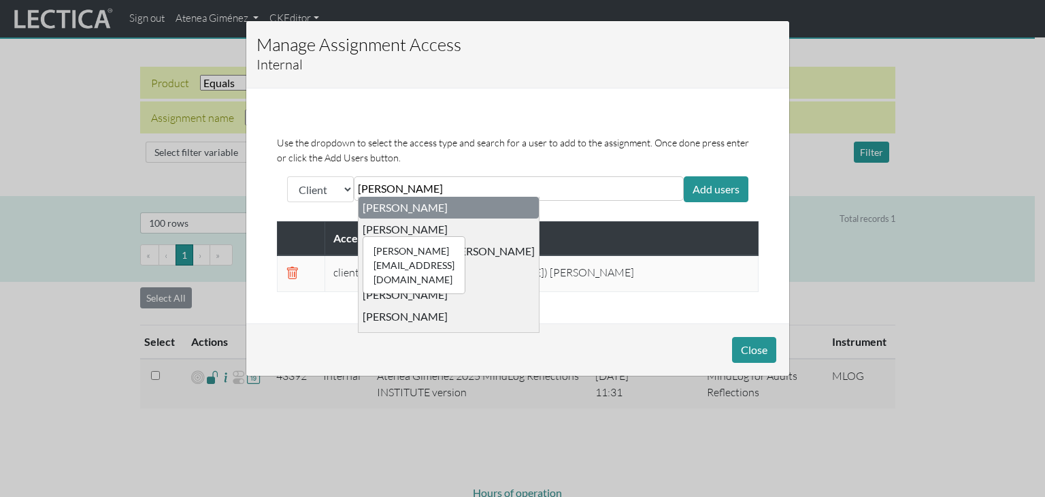
type input "[PERSON_NAME]"
click at [393, 231] on div "[PERSON_NAME][EMAIL_ADDRESS][DOMAIN_NAME] [PERSON_NAME]" at bounding box center [405, 229] width 85 height 14
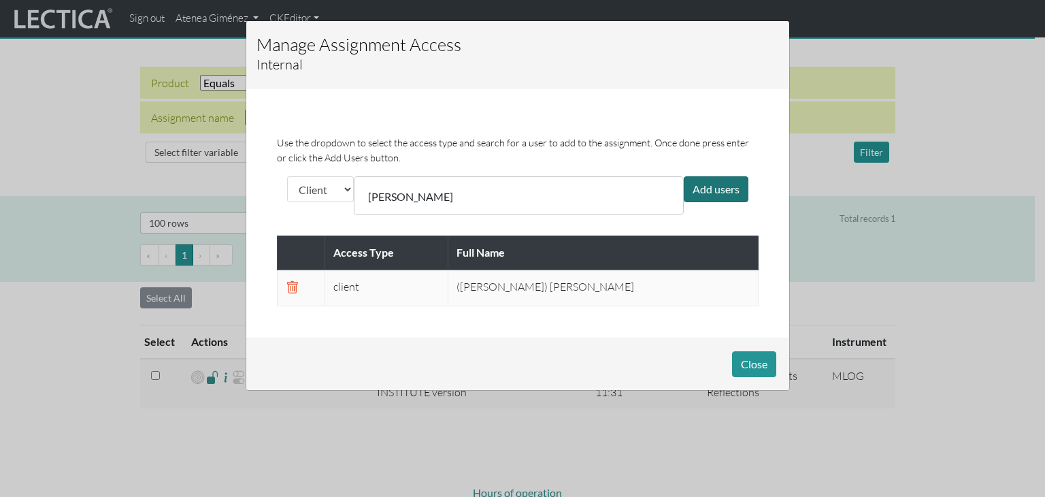
click at [710, 188] on div "Add users" at bounding box center [716, 189] width 65 height 26
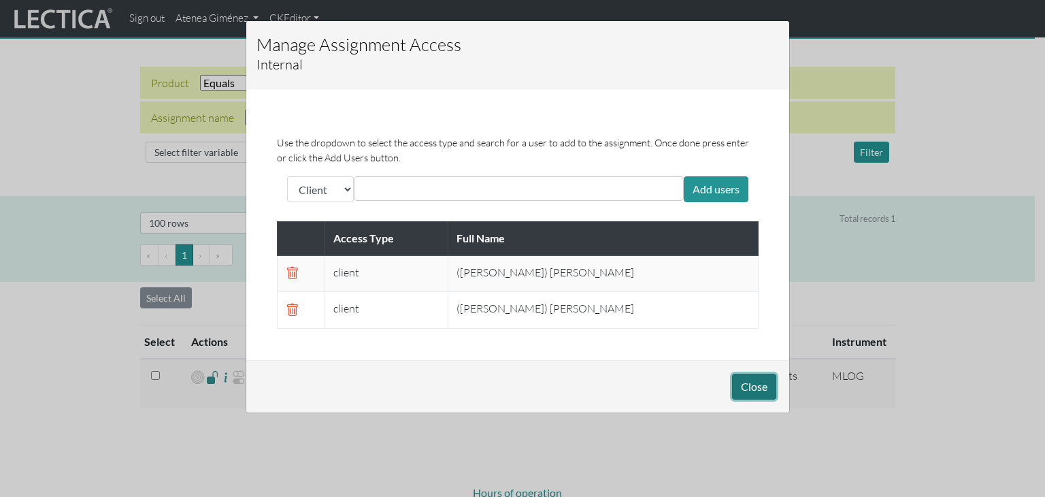
click at [751, 384] on button "Close" at bounding box center [754, 386] width 44 height 26
